Goal: Obtain resource: Download file/media

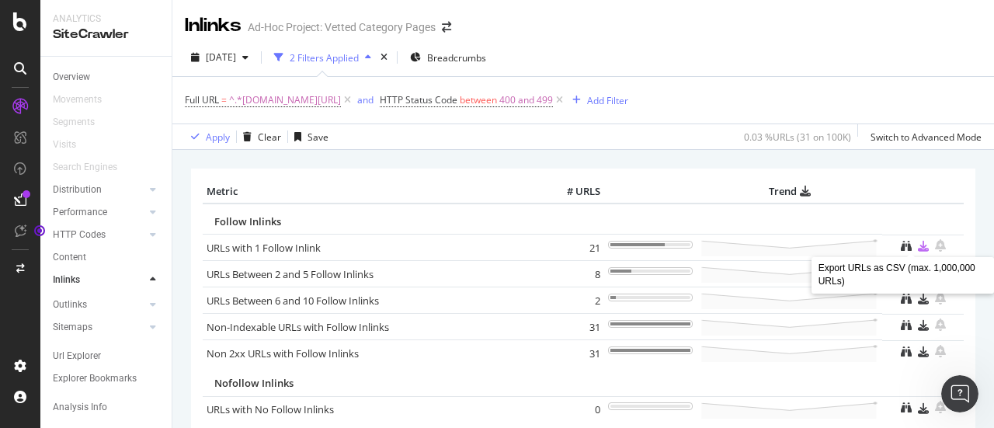
click at [918, 246] on icon at bounding box center [923, 246] width 11 height 11
click at [203, 28] on div "Inlinks" at bounding box center [213, 25] width 57 height 26
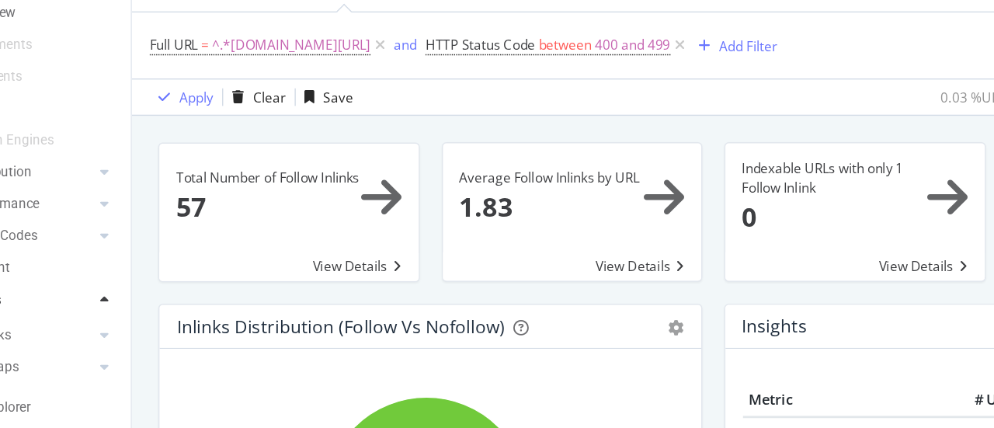
click at [339, 264] on span at bounding box center [283, 217] width 183 height 97
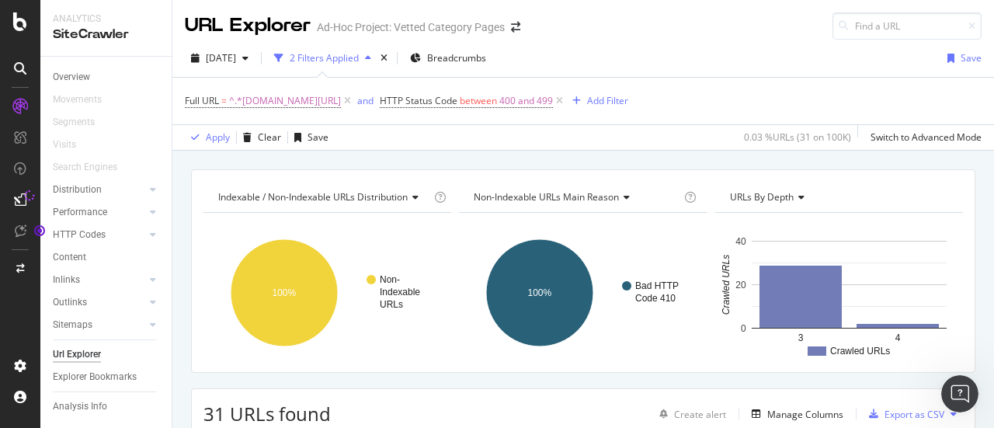
scroll to position [231, 0]
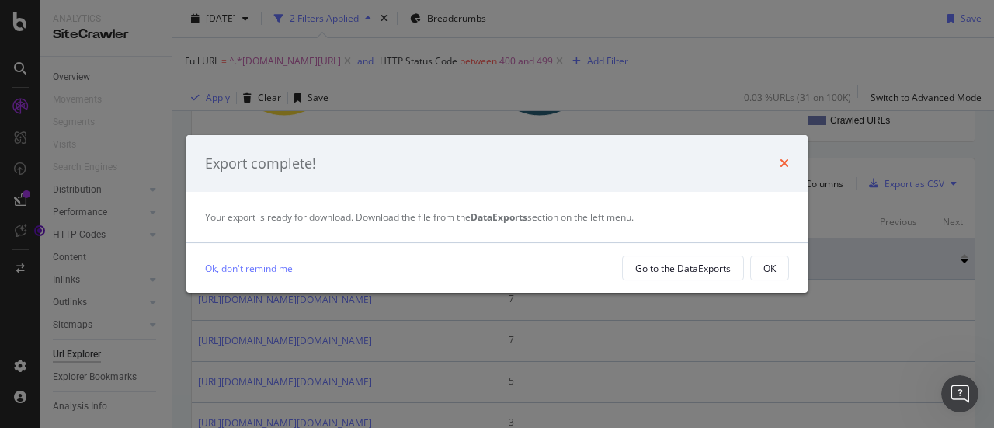
click at [783, 160] on icon "times" at bounding box center [783, 163] width 9 height 12
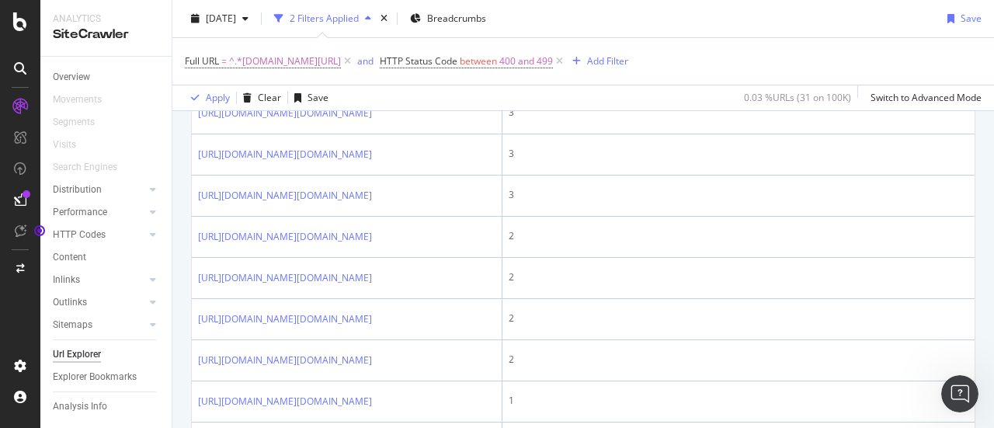
scroll to position [540, 0]
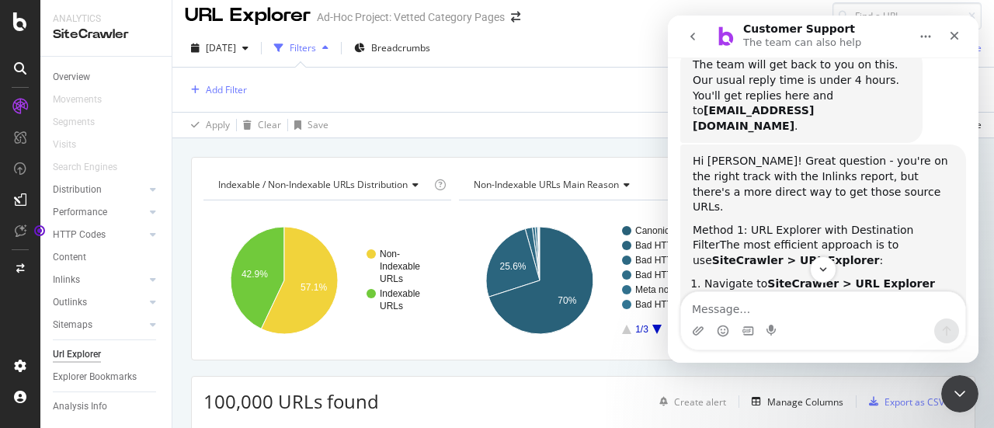
scroll to position [447, 0]
